Goal: Task Accomplishment & Management: Manage account settings

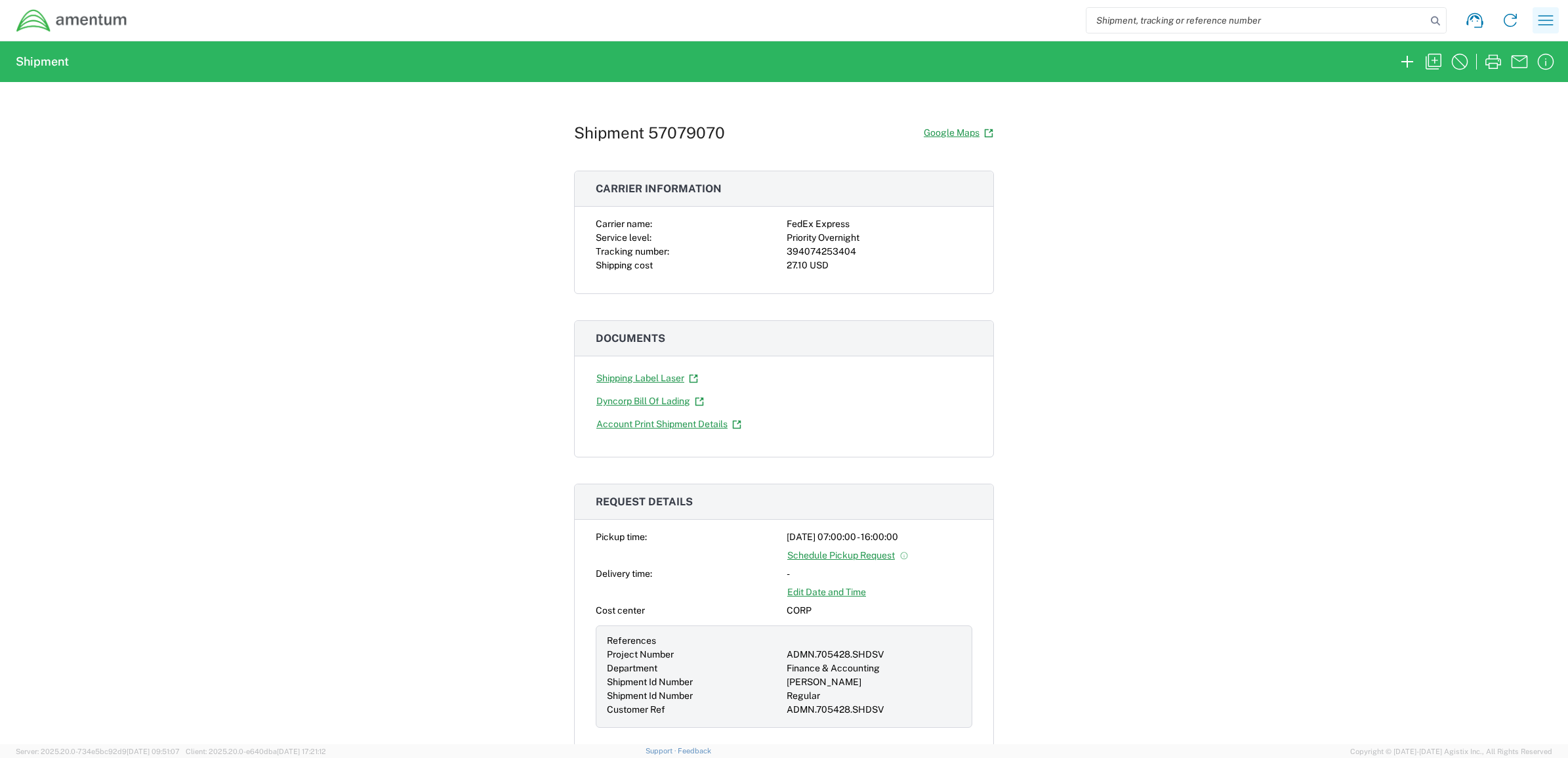
click at [1534, 20] on button "button" at bounding box center [1545, 20] width 26 height 26
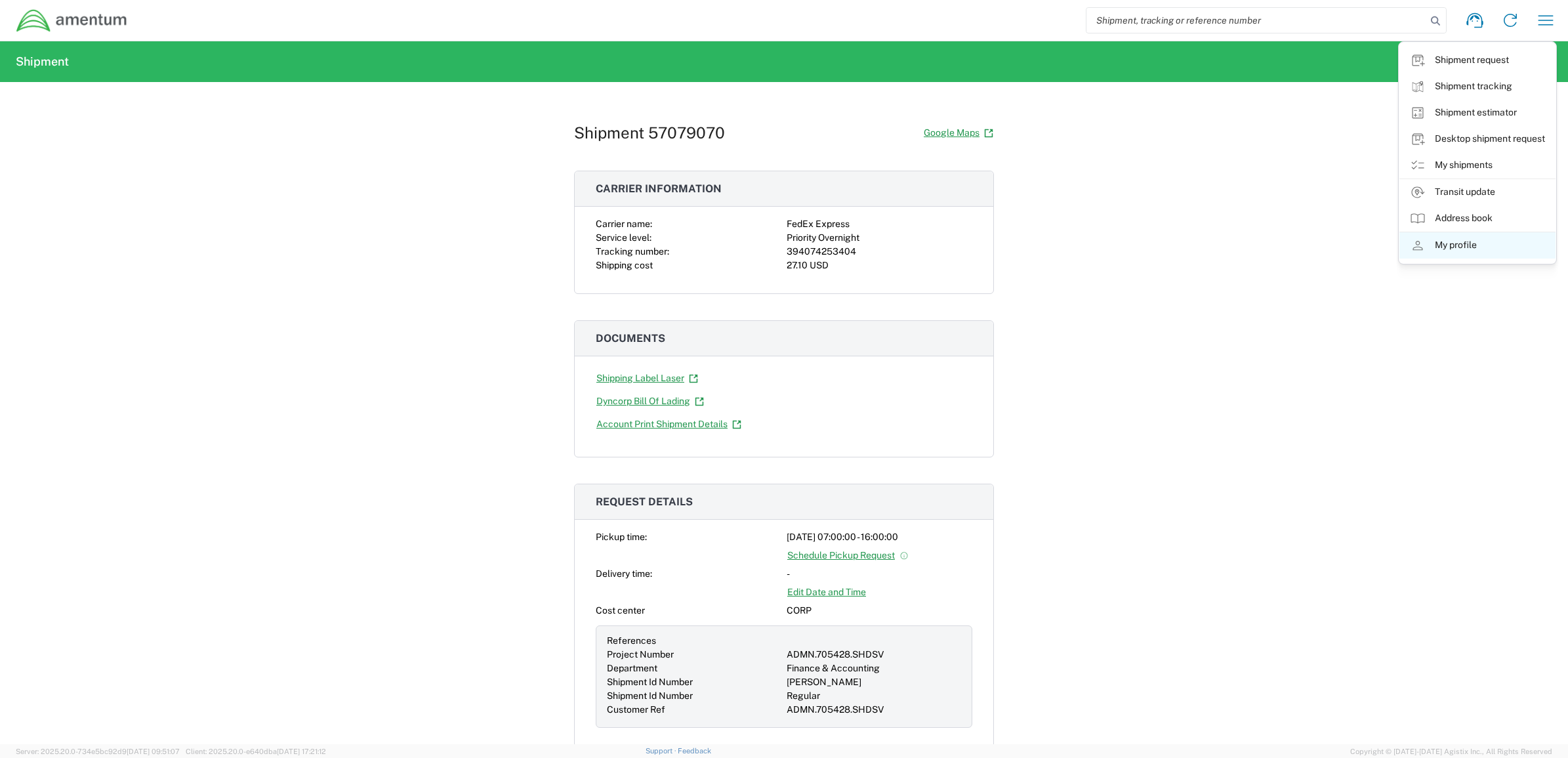
click at [1484, 253] on link "My profile" at bounding box center [1477, 245] width 156 height 26
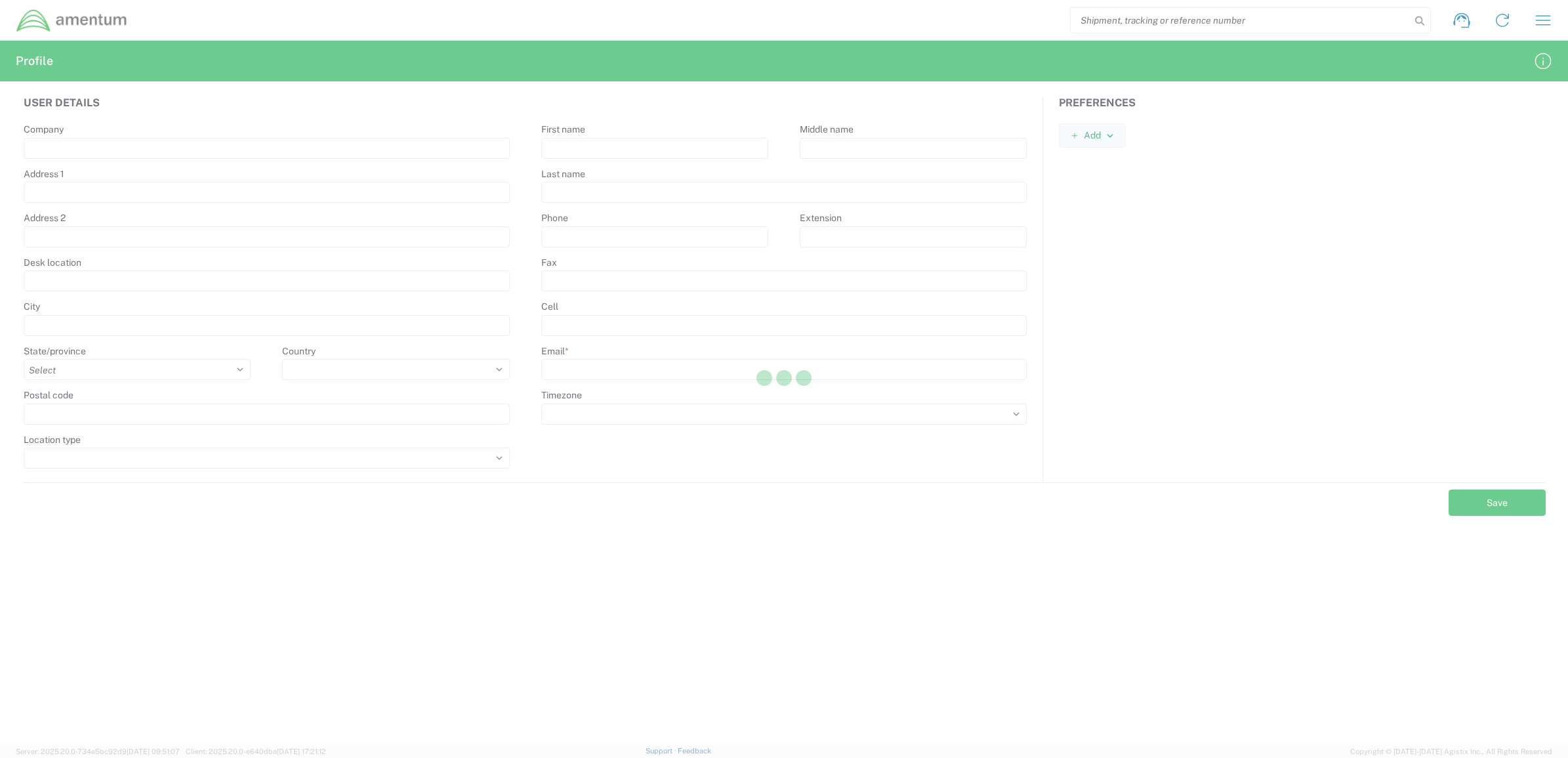
type input "Amentum Services, Inc"
type input "[STREET_ADDRESS][PERSON_NAME]"
type input "Suite 200"
type input "[GEOGRAPHIC_DATA]"
select select
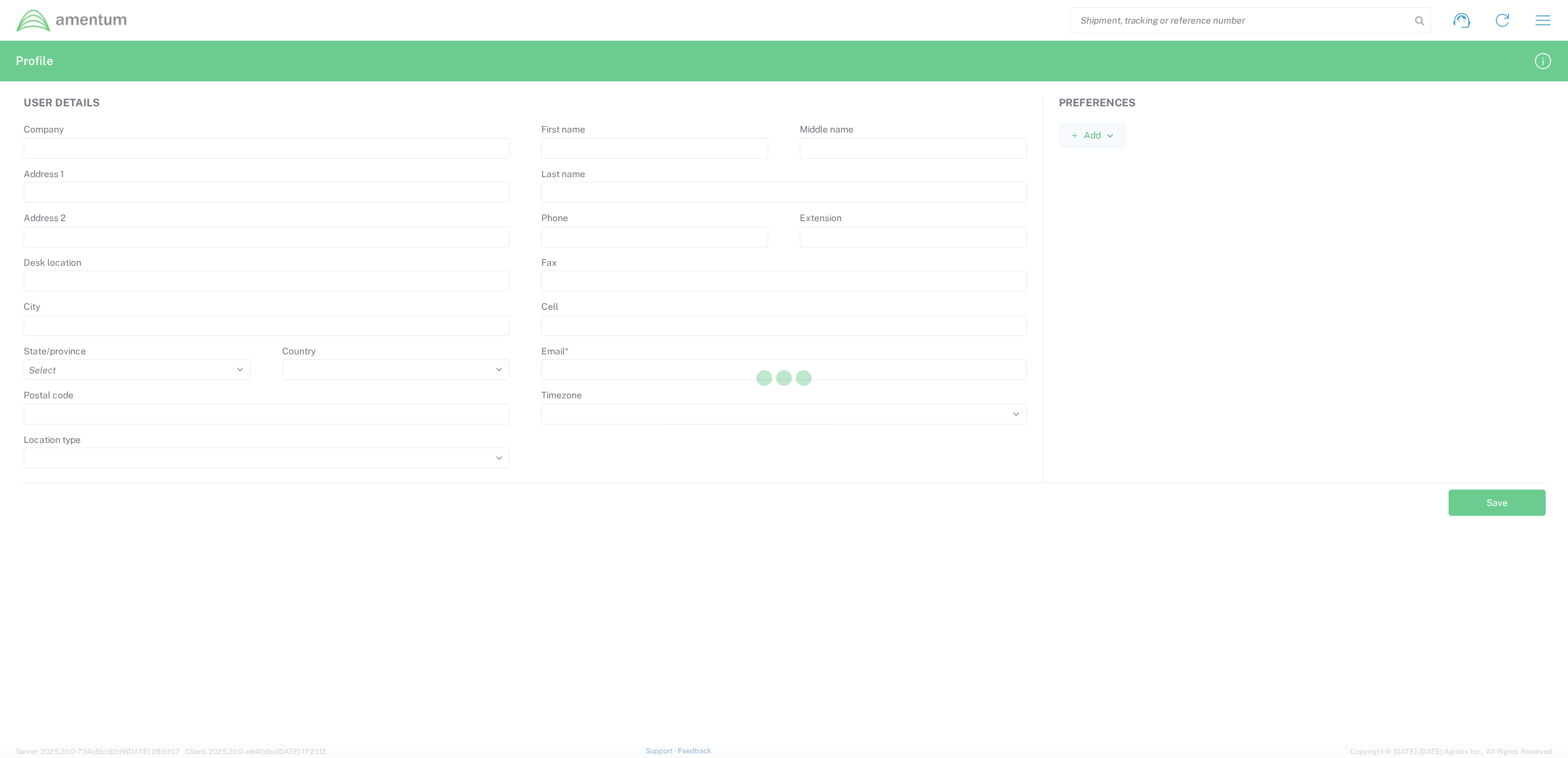
select select
type input "20876"
select select
type input "[PERSON_NAME]"
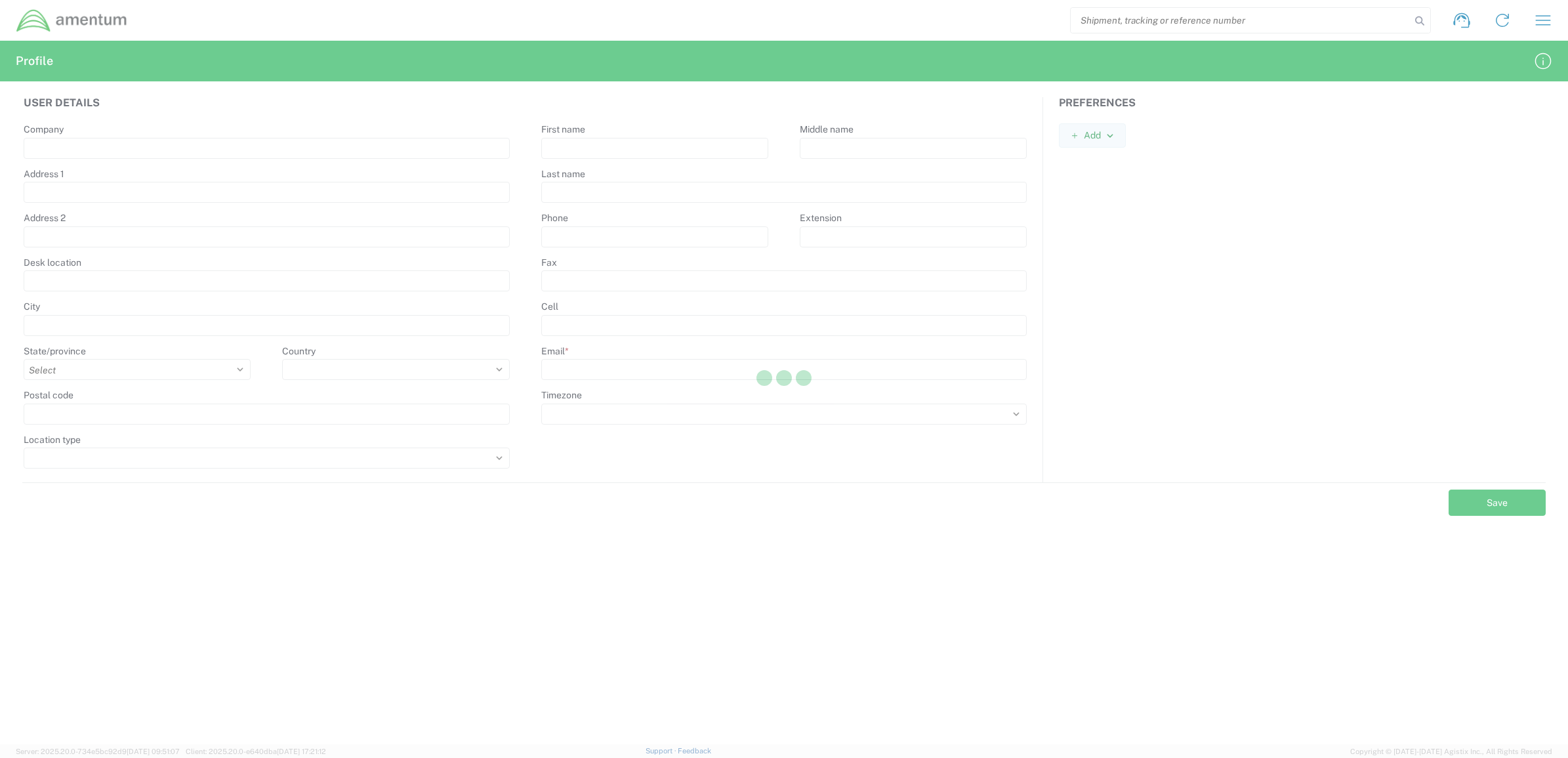
type input "[PHONE_NUMBER]"
type input "[PERSON_NAME][EMAIL_ADDRESS][PERSON_NAME][DOMAIN_NAME]"
select select
